Goal: Information Seeking & Learning: Learn about a topic

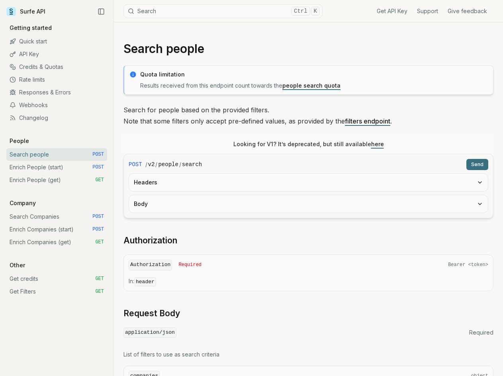
click at [34, 53] on link "API Key" at bounding box center [56, 54] width 101 height 13
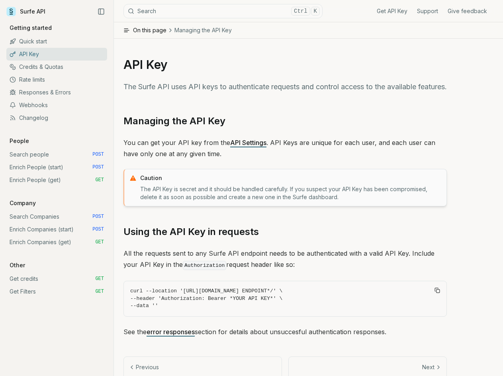
click at [25, 38] on link "Quick start" at bounding box center [56, 41] width 101 height 13
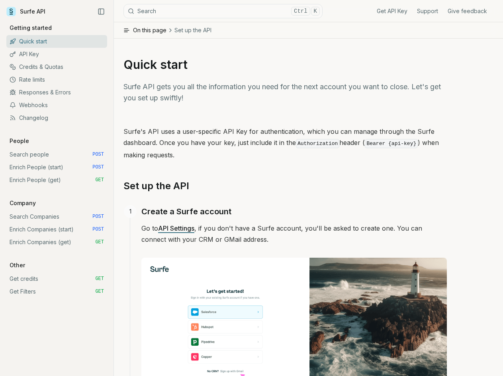
click at [14, 11] on icon at bounding box center [11, 12] width 10 height 10
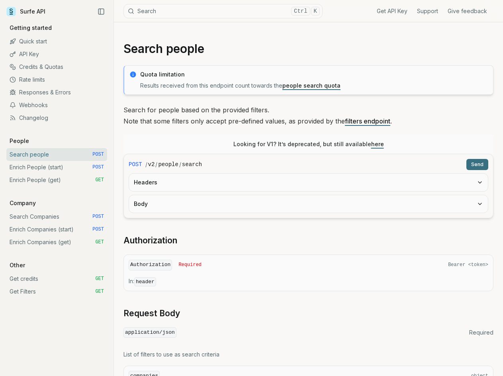
click at [103, 11] on icon "Collapse Sidebar" at bounding box center [101, 11] width 7 height 7
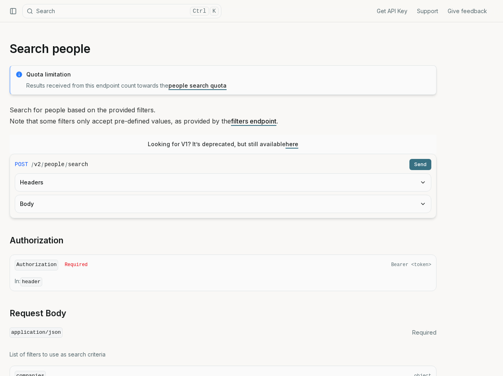
click at [13, 11] on icon "Collapse Sidebar" at bounding box center [13, 11] width 7 height 7
